Goal: Task Accomplishment & Management: Complete application form

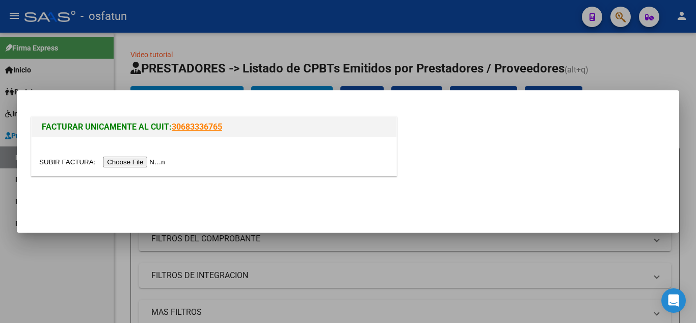
click at [150, 160] on input "file" at bounding box center [103, 161] width 129 height 11
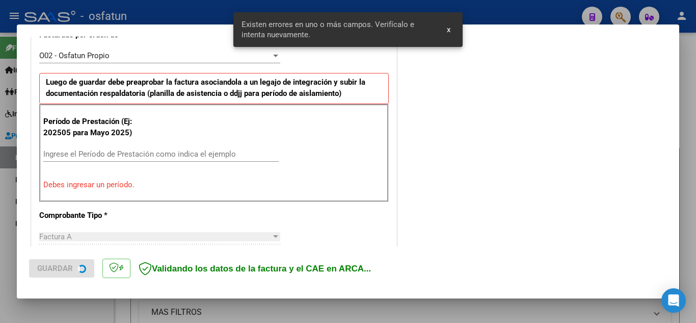
scroll to position [302, 0]
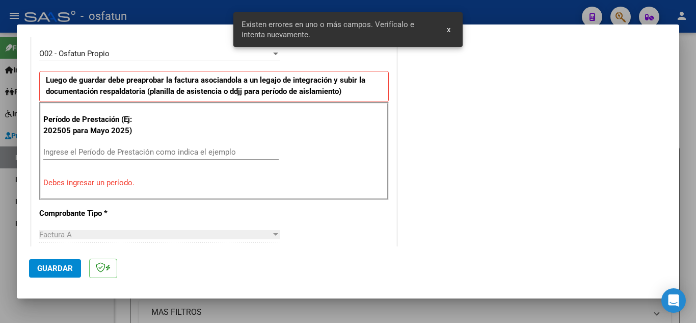
click at [138, 157] on div "Ingrese el Período de Prestación como indica el ejemplo" at bounding box center [160, 151] width 235 height 15
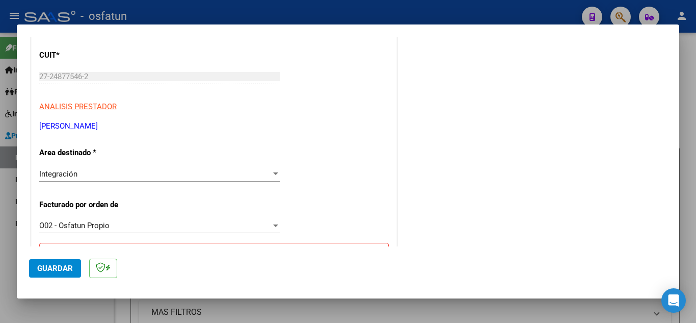
scroll to position [153, 0]
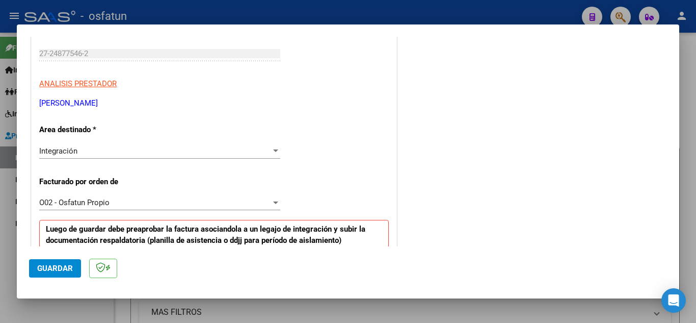
type input "202509"
click at [63, 263] on button "Guardar" at bounding box center [55, 268] width 52 height 18
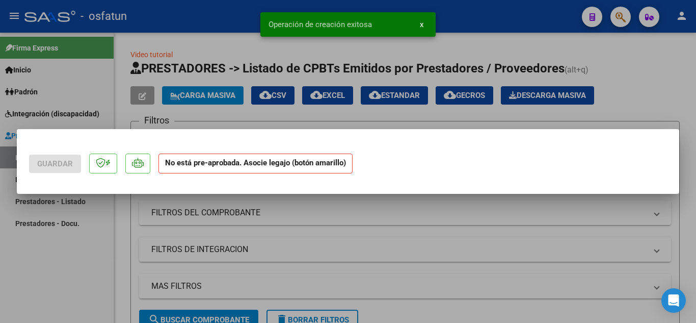
scroll to position [0, 0]
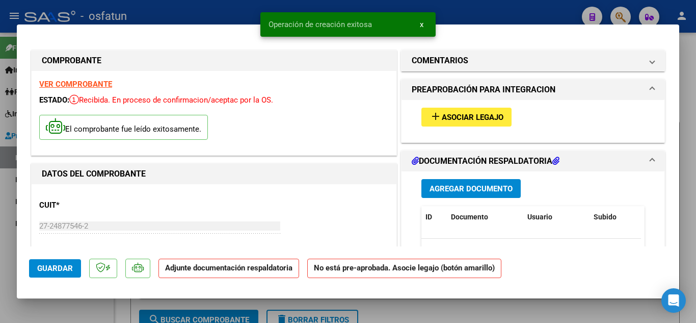
click at [478, 116] on span "Asociar Legajo" at bounding box center [473, 117] width 62 height 9
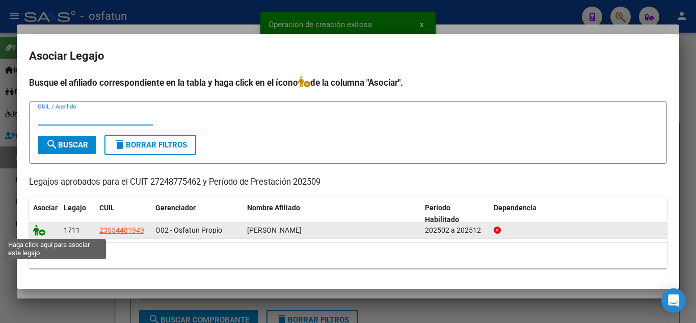
click at [36, 230] on icon at bounding box center [39, 229] width 12 height 11
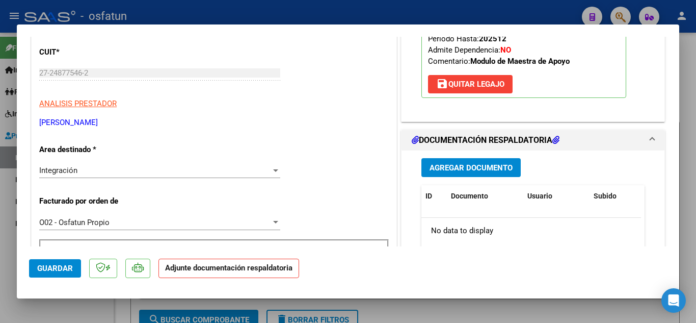
scroll to position [204, 0]
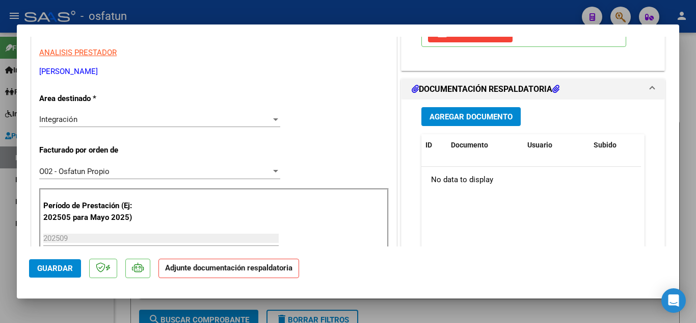
click at [462, 119] on span "Agregar Documento" at bounding box center [471, 116] width 83 height 9
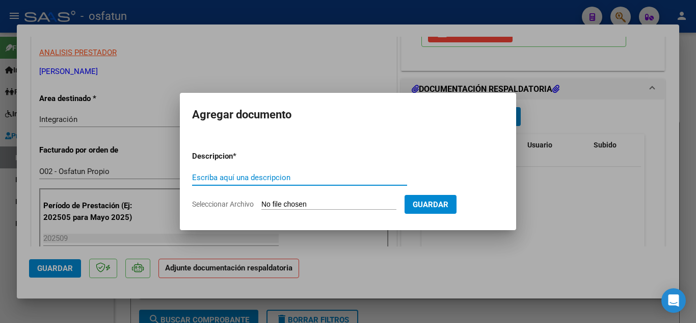
click at [312, 173] on input "Escriba aquí una descripcion" at bounding box center [299, 177] width 215 height 9
type input "Planilla de Asistencia y orden"
click at [329, 208] on input "Seleccionar Archivo" at bounding box center [328, 205] width 135 height 10
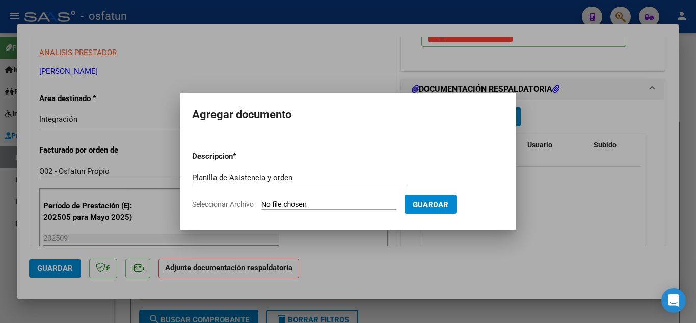
type input "C:\fakepath\Planilla de Asistencia y orden MAI.pdf"
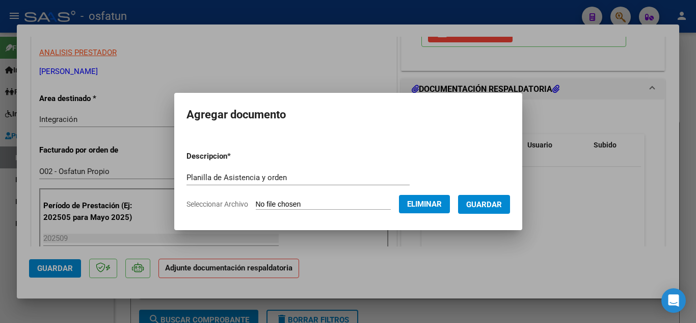
click at [492, 205] on span "Guardar" at bounding box center [484, 204] width 36 height 9
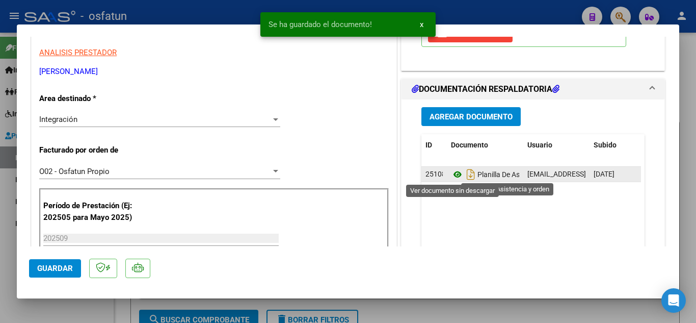
click at [453, 175] on icon at bounding box center [457, 174] width 13 height 12
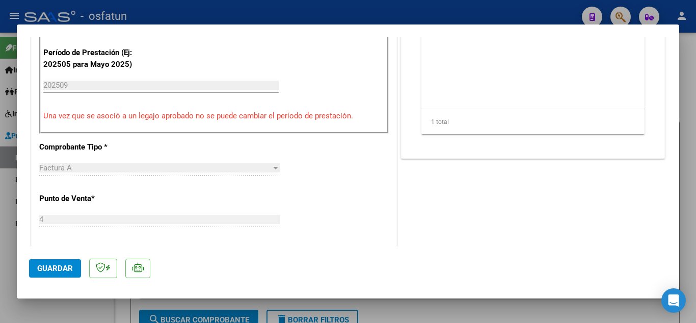
scroll to position [510, 0]
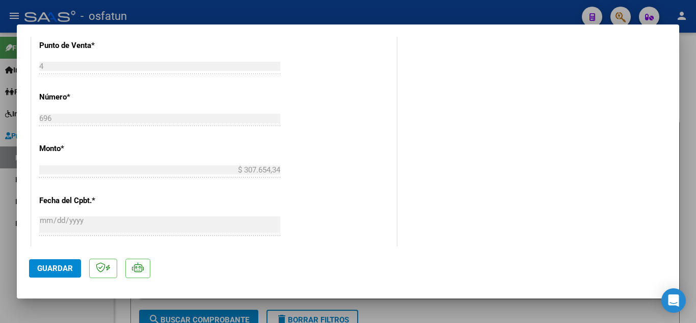
click at [44, 271] on span "Guardar" at bounding box center [55, 267] width 36 height 9
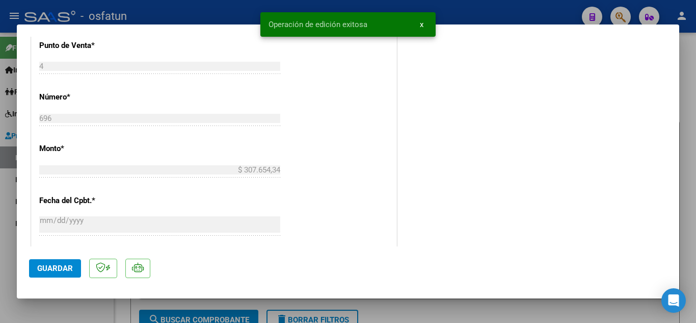
click at [229, 15] on div at bounding box center [348, 161] width 696 height 323
type input "$ 0,00"
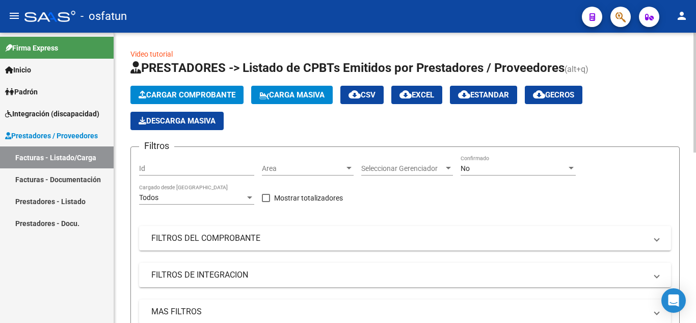
scroll to position [0, 0]
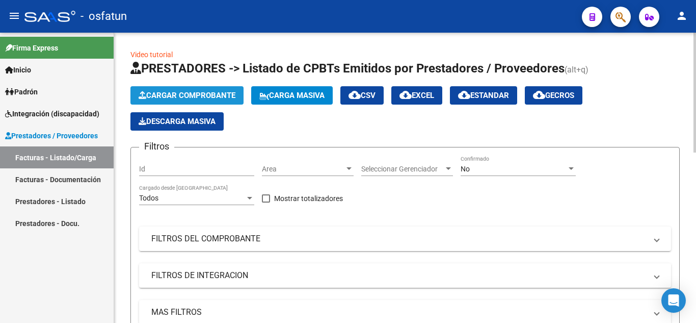
click at [179, 95] on span "Cargar Comprobante" at bounding box center [187, 95] width 97 height 9
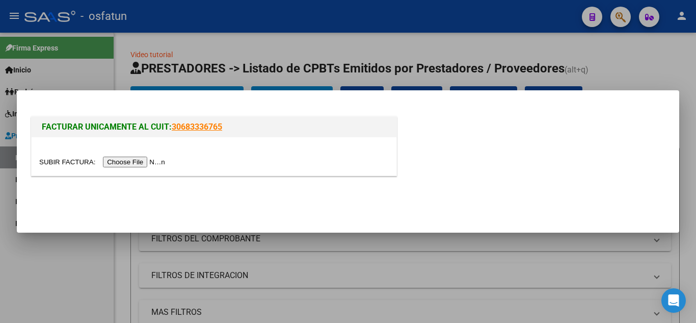
click at [138, 162] on input "file" at bounding box center [103, 161] width 129 height 11
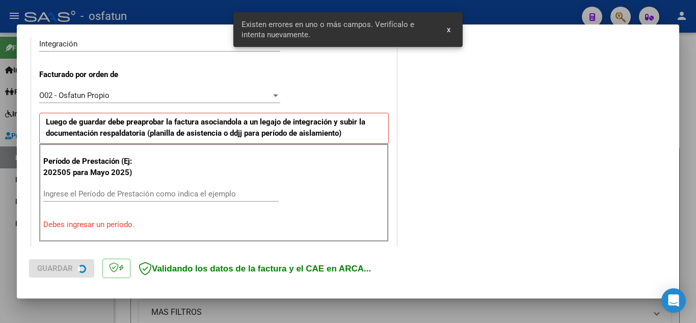
scroll to position [282, 0]
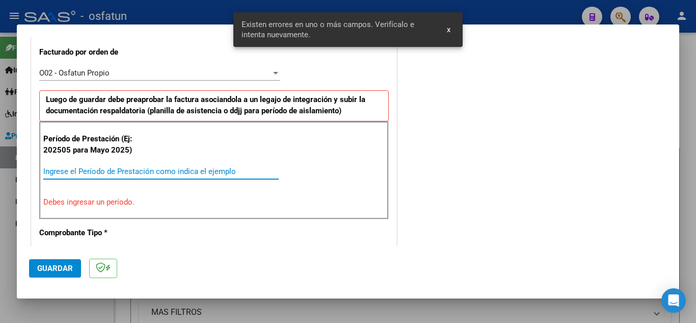
drag, startPoint x: 149, startPoint y: 170, endPoint x: 155, endPoint y: 169, distance: 6.1
click at [151, 170] on input "Ingrese el Período de Prestación como indica el ejemplo" at bounding box center [160, 171] width 235 height 9
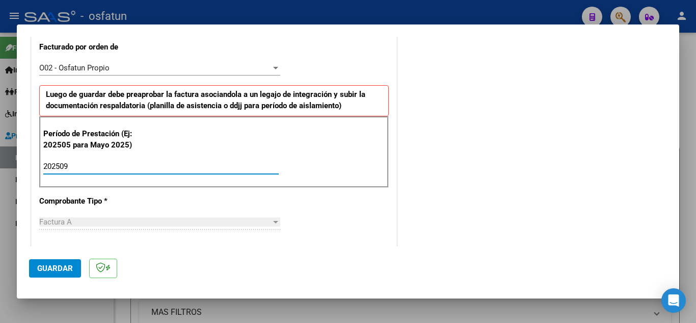
scroll to position [236, 0]
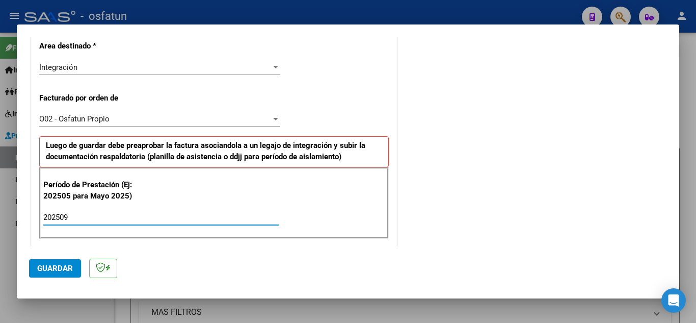
type input "202509"
click at [56, 279] on mat-dialog-actions "Guardar" at bounding box center [348, 266] width 638 height 40
click at [57, 275] on button "Guardar" at bounding box center [55, 268] width 52 height 18
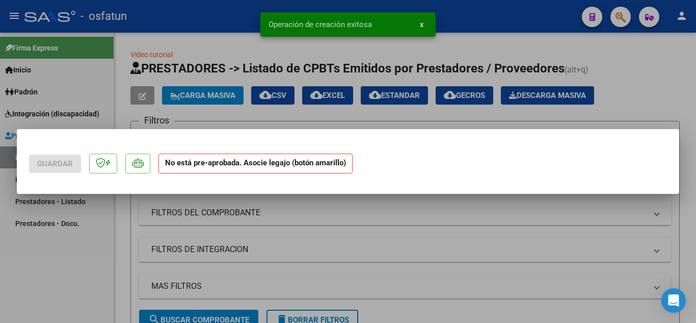
scroll to position [0, 0]
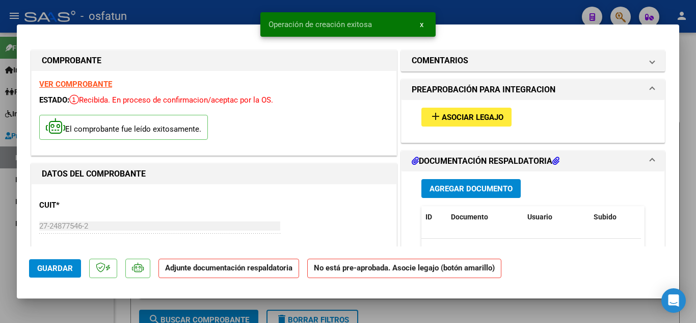
click at [456, 115] on span "Asociar Legajo" at bounding box center [473, 117] width 62 height 9
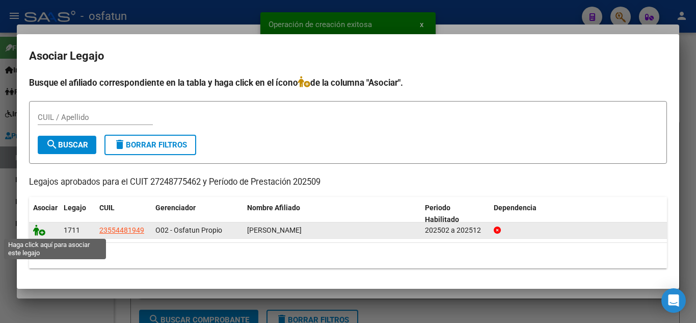
click at [40, 228] on icon at bounding box center [39, 229] width 12 height 11
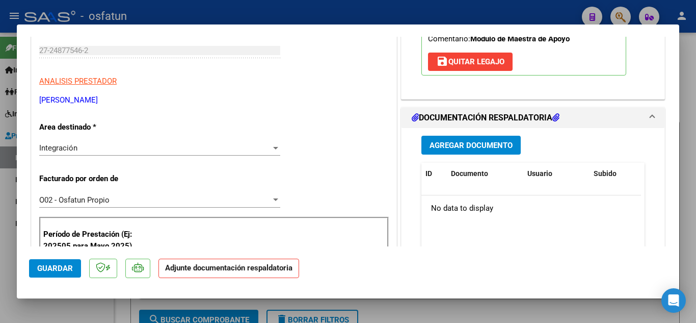
scroll to position [153, 0]
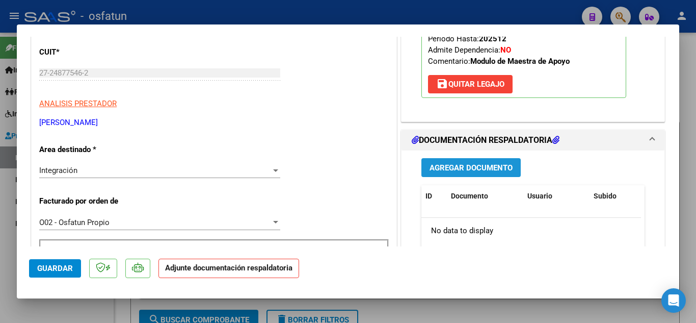
click at [464, 169] on span "Agregar Documento" at bounding box center [471, 167] width 83 height 9
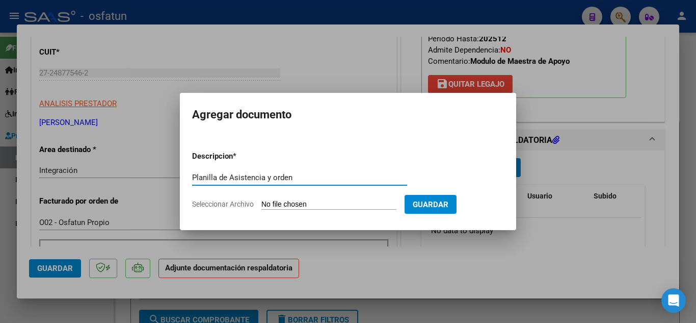
type input "Planilla de Asistencia y orden"
click at [318, 200] on input "Seleccionar Archivo" at bounding box center [328, 205] width 135 height 10
type input "C:\fakepath\Planilla de Asisstencia y ordeb MII.pdf"
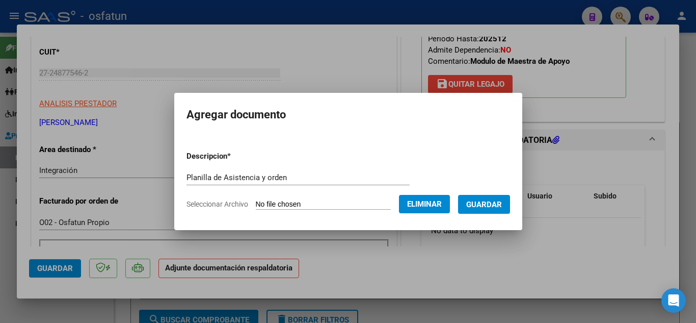
click at [500, 204] on span "Guardar" at bounding box center [484, 204] width 36 height 9
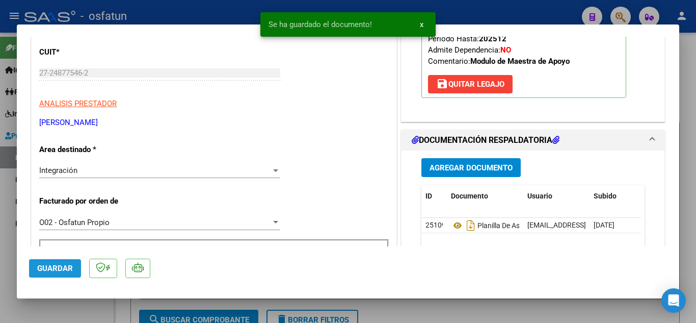
click at [56, 265] on span "Guardar" at bounding box center [55, 267] width 36 height 9
click at [218, 7] on div at bounding box center [348, 161] width 696 height 323
type input "$ 0,00"
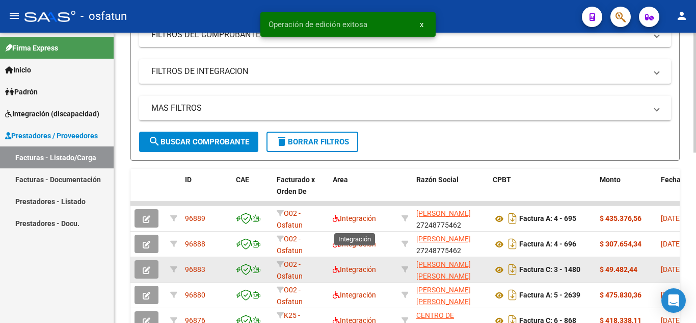
scroll to position [255, 0]
